Goal: Find specific page/section: Find specific page/section

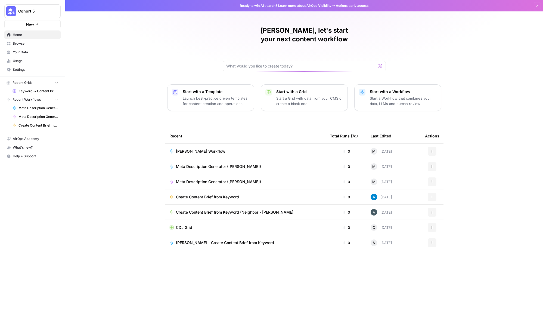
click at [36, 89] on span "Keyword -> Content Brief -> Article" at bounding box center [38, 91] width 40 height 5
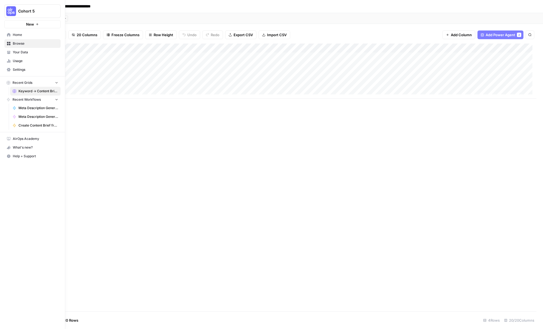
click at [14, 34] on span "Home" at bounding box center [35, 34] width 45 height 5
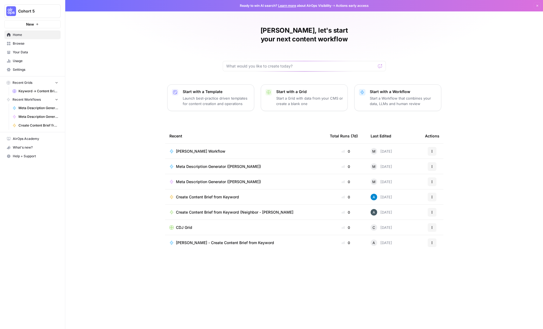
click at [35, 51] on span "Your Data" at bounding box center [35, 52] width 45 height 5
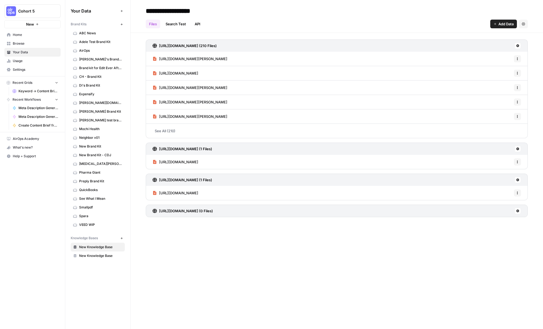
click at [100, 109] on span "[PERSON_NAME] Brand Kit" at bounding box center [100, 111] width 43 height 5
